Goal: Task Accomplishment & Management: Manage account settings

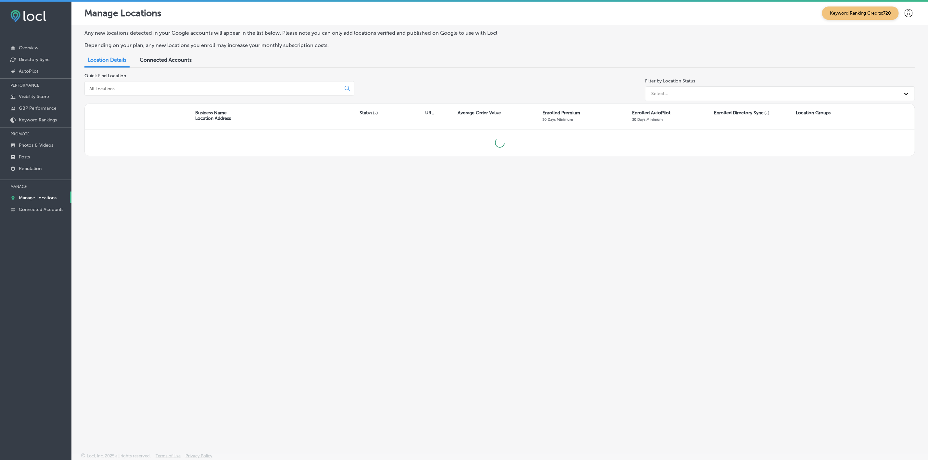
click at [175, 89] on input at bounding box center [214, 89] width 251 height 6
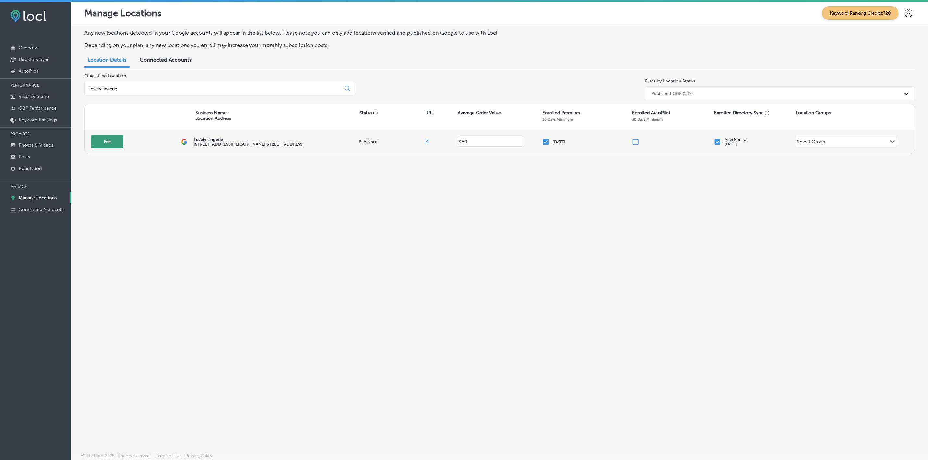
type input "lovely lingerie"
click at [111, 146] on button "Edit" at bounding box center [107, 141] width 32 height 13
select select "US"
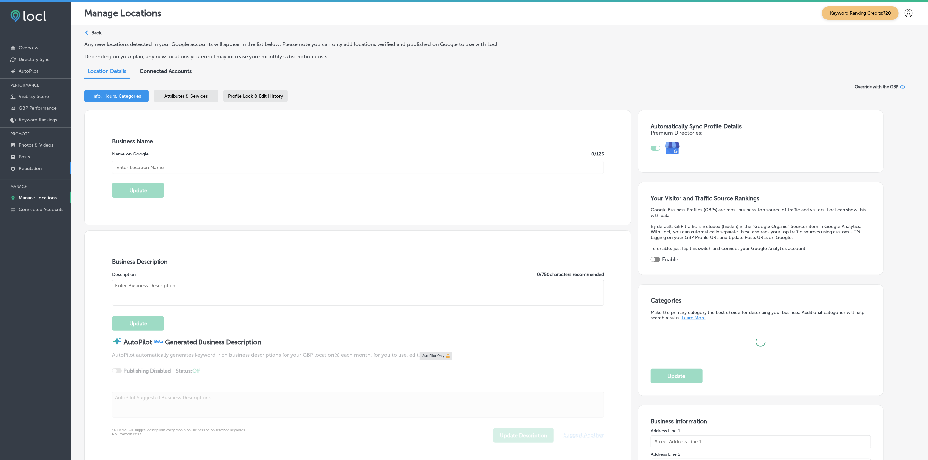
type input "Lovely Lingerie"
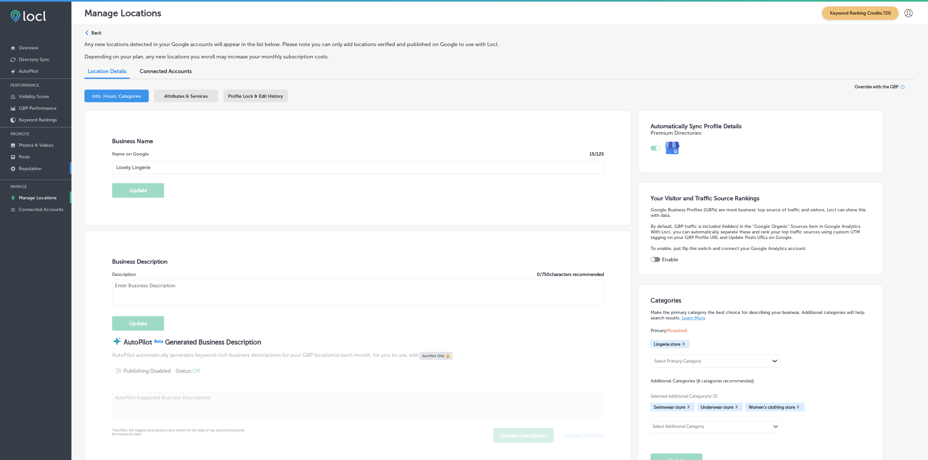
type input "[STREET_ADDRESS][PERSON_NAME]"
type input "Woodbridge"
type input "L4L 8B7"
type input "CA"
type input "[URL][DOMAIN_NAME]"
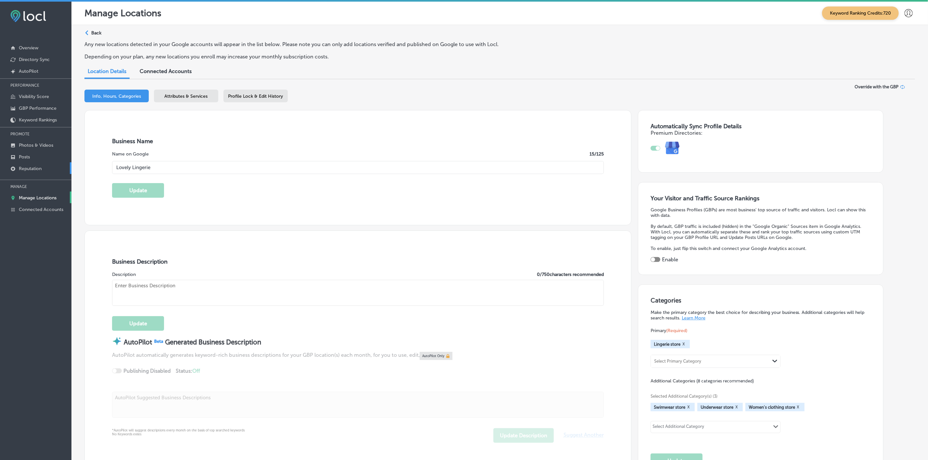
type textarea "[PERSON_NAME] premier lingerie boutique handpicks top-quality intimates and Eur…"
checkbox input "true"
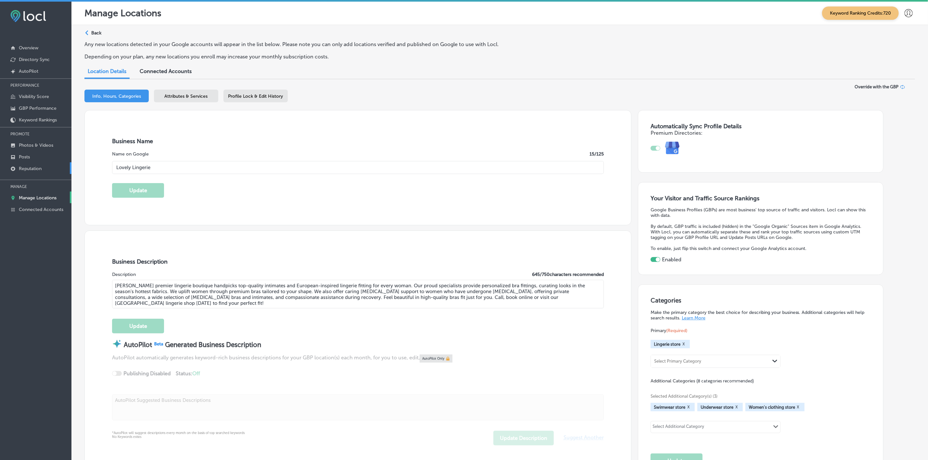
select select "CA"
type input "[PHONE_NUMBER]"
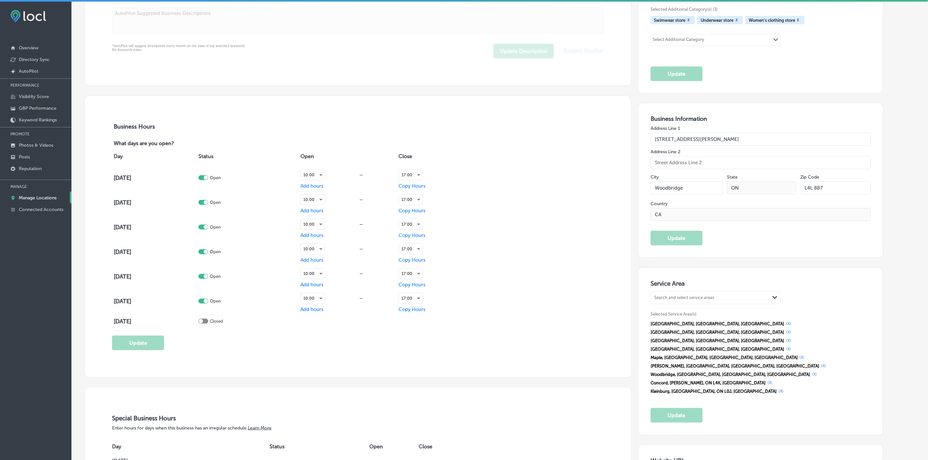
scroll to position [439, 0]
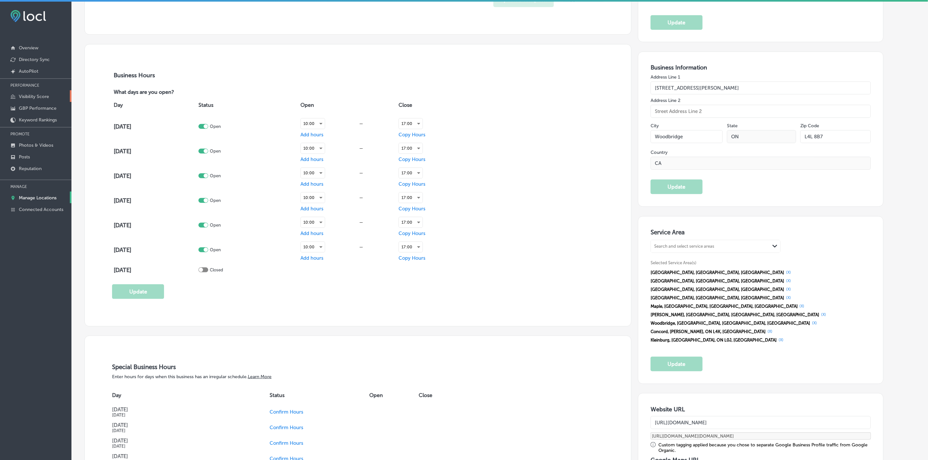
click at [41, 101] on link "Visibility Score" at bounding box center [35, 96] width 71 height 12
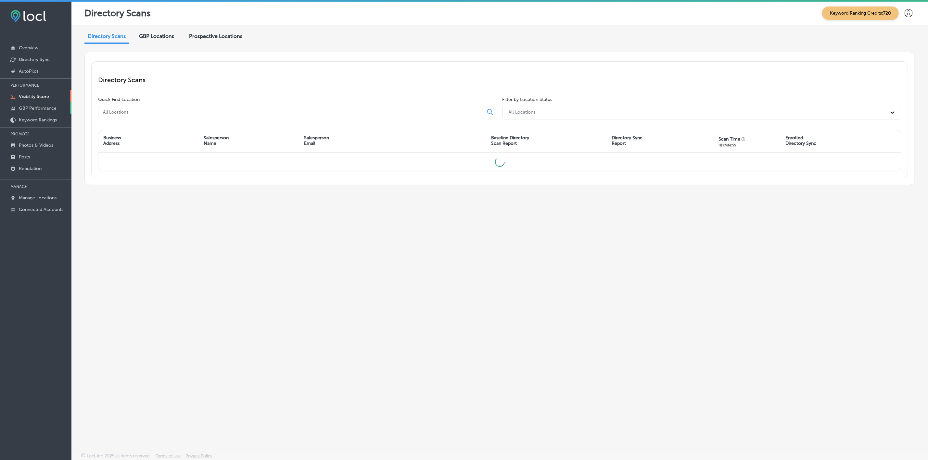
click at [43, 105] on link "GBP Performance" at bounding box center [35, 108] width 71 height 12
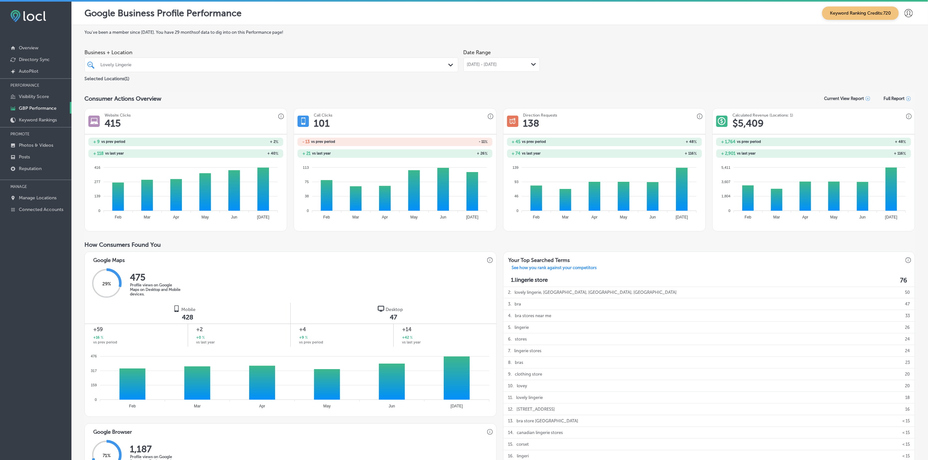
click at [487, 63] on span "[DATE] - [DATE]" at bounding box center [482, 64] width 30 height 5
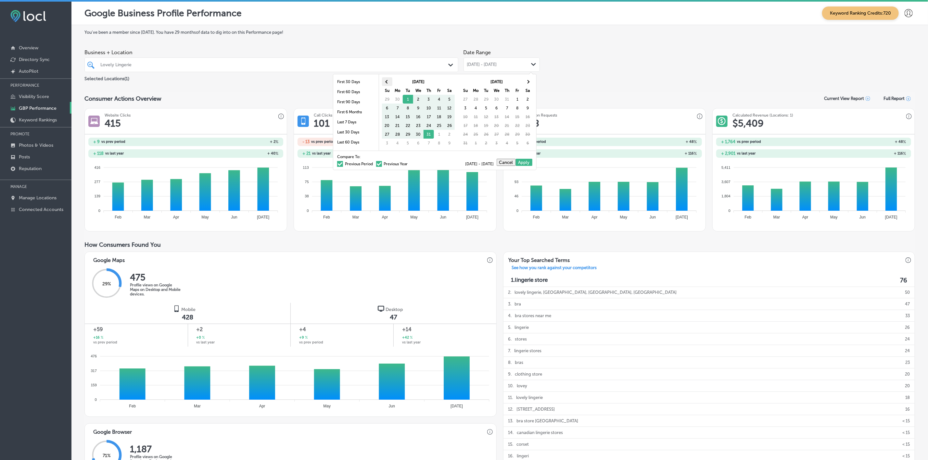
click at [387, 80] on th at bounding box center [387, 81] width 10 height 9
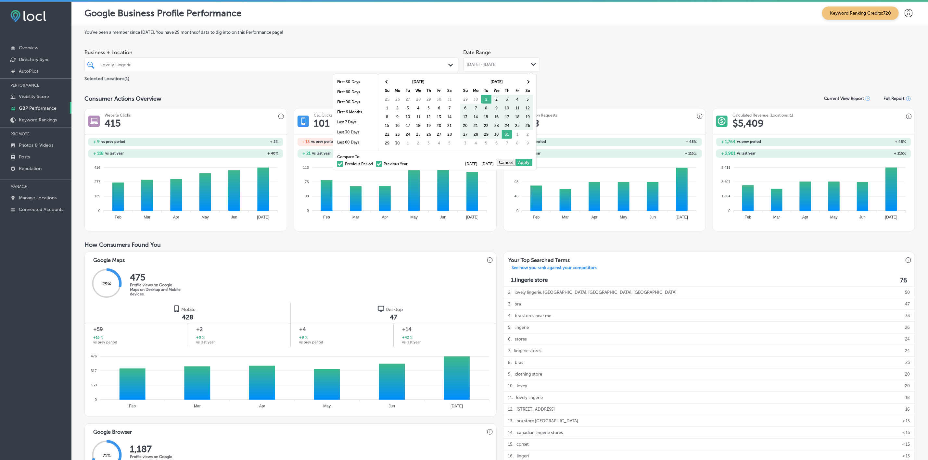
click at [387, 80] on th at bounding box center [387, 81] width 10 height 9
click at [532, 77] on div "[DATE] Su Mo Tu We Th Fr Sa 25 26 27 28 29 30 31 1 2 3 4 5 6 7 8 9 10 11 12 13 …" at bounding box center [496, 112] width 73 height 71
click at [531, 80] on th at bounding box center [528, 81] width 10 height 9
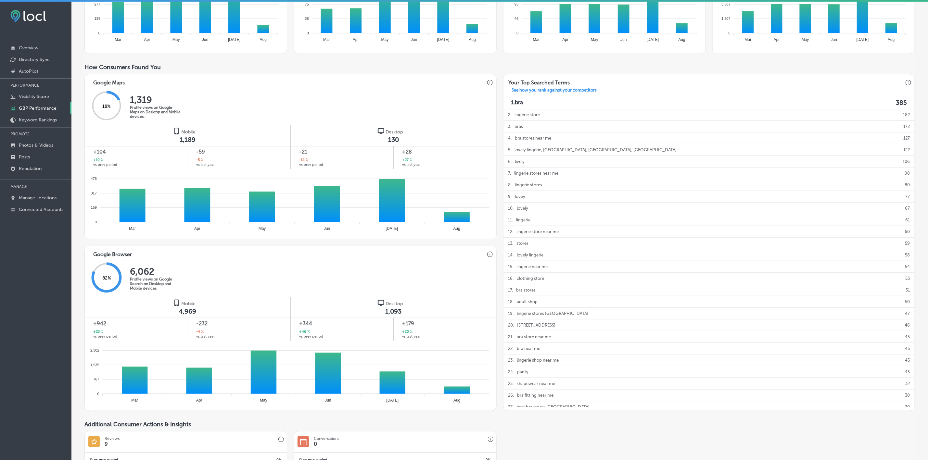
scroll to position [195, 0]
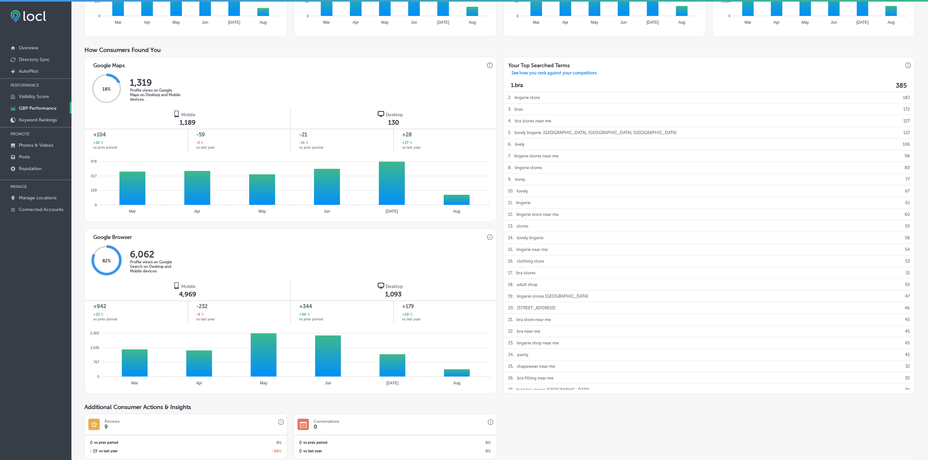
click at [368, 48] on div "How Consumers Found You" at bounding box center [499, 49] width 831 height 7
